Goal: Find specific page/section: Find specific page/section

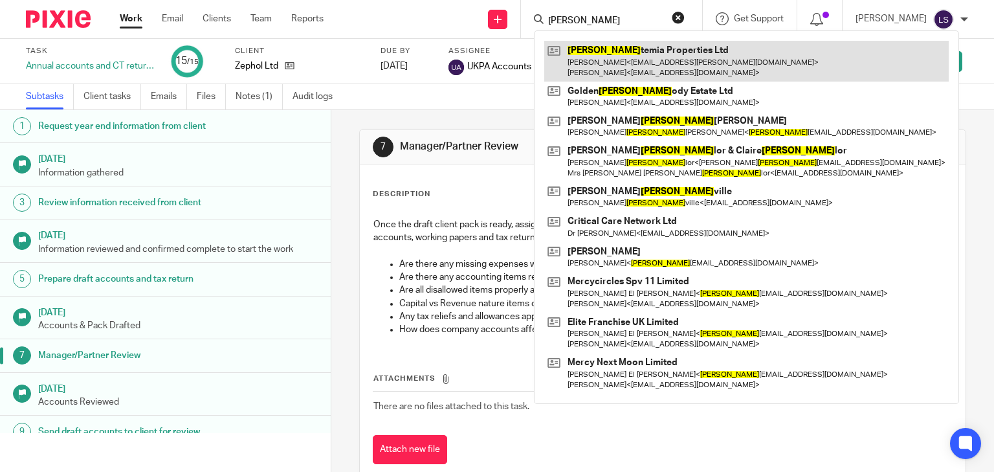
type input "[PERSON_NAME]"
click at [613, 50] on link at bounding box center [746, 61] width 404 height 40
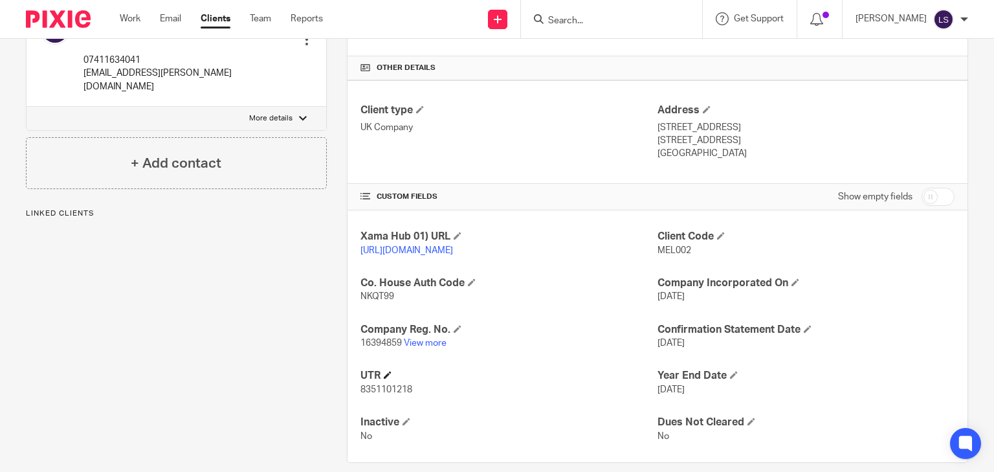
scroll to position [316, 0]
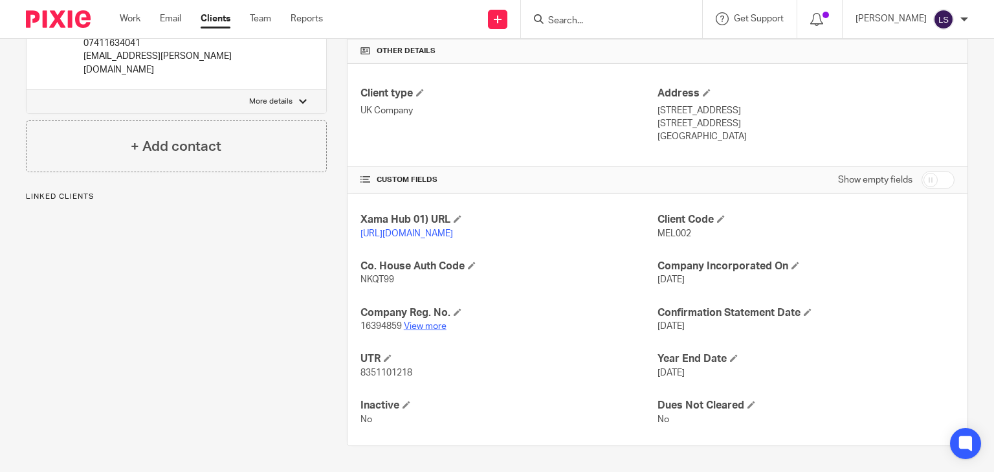
click at [427, 325] on link "View more" at bounding box center [425, 326] width 43 height 9
